Goal: Information Seeking & Learning: Learn about a topic

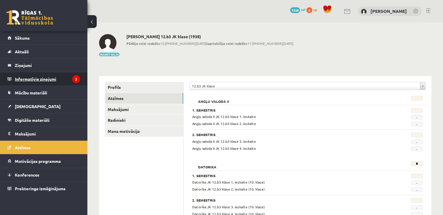
click at [33, 75] on legend "Informatīvie ziņojumi 2" at bounding box center [47, 78] width 65 height 13
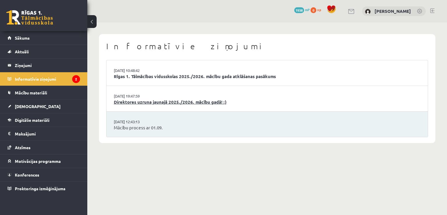
click at [137, 102] on link "Direktores uzruna jaunajā 2025./2026. mācību gadā! :)" at bounding box center [267, 102] width 307 height 7
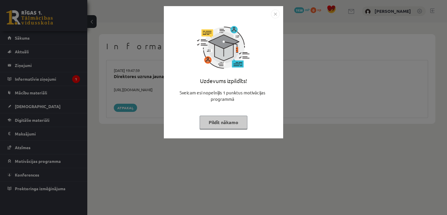
click at [275, 13] on img "Close" at bounding box center [275, 14] width 9 height 9
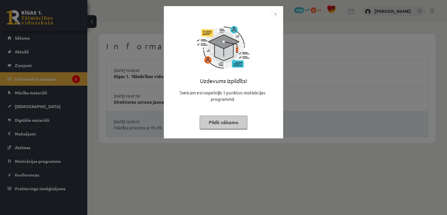
click at [275, 14] on img "Close" at bounding box center [275, 14] width 9 height 9
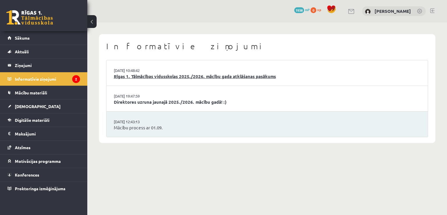
click at [226, 76] on link "Rīgas 1. Tālmācības vidusskolas 2025./2026. mācību gada atklāšanas pasākums" at bounding box center [267, 76] width 307 height 7
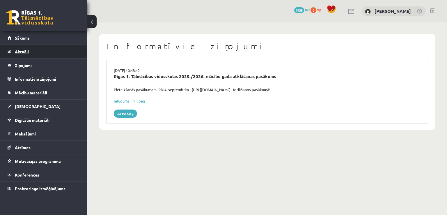
click at [31, 53] on link "Aktuāli" at bounding box center [44, 51] width 72 height 13
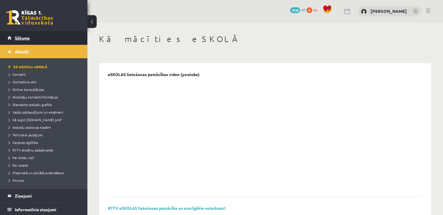
click at [28, 39] on span "Sākums" at bounding box center [22, 37] width 15 height 5
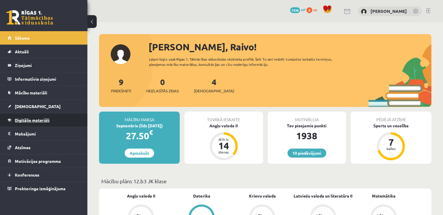
click at [34, 117] on span "Digitālie materiāli" at bounding box center [32, 119] width 35 height 5
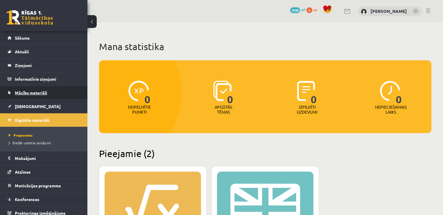
click at [32, 98] on link "Mācību materiāli" at bounding box center [44, 92] width 72 height 13
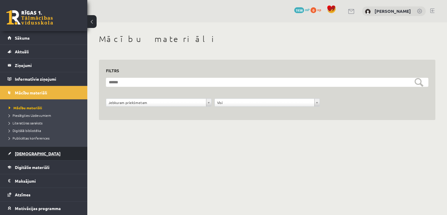
click at [40, 154] on link "[DEMOGRAPHIC_DATA]" at bounding box center [44, 153] width 72 height 13
